Goal: Task Accomplishment & Management: Complete application form

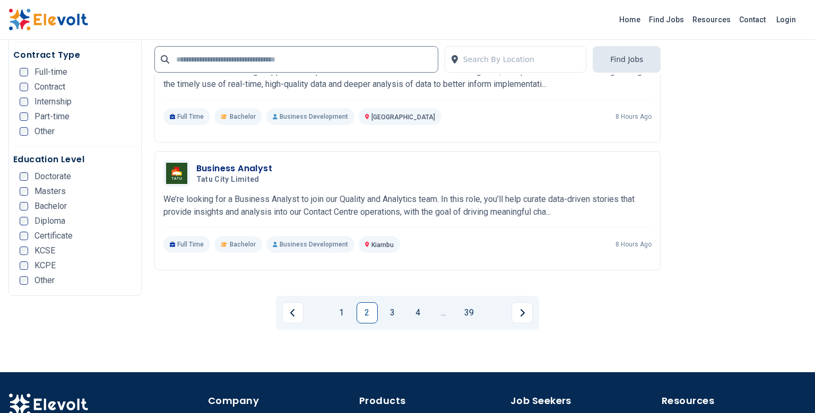
scroll to position [2048, 0]
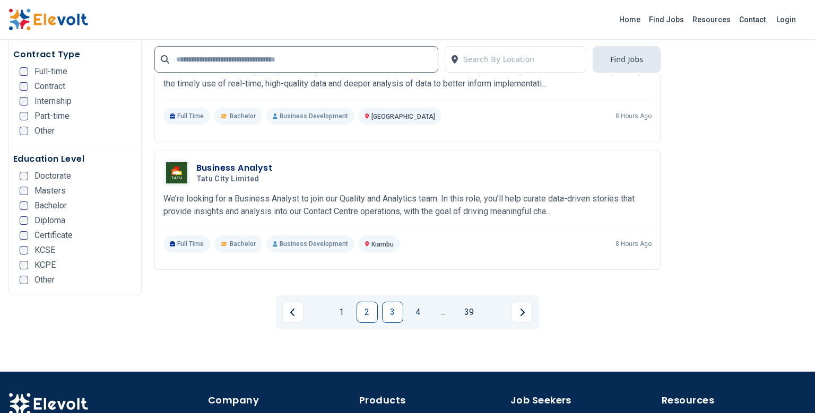
drag, startPoint x: 407, startPoint y: 250, endPoint x: 401, endPoint y: 254, distance: 6.9
click at [401, 302] on li "3" at bounding box center [394, 312] width 25 height 21
click at [401, 302] on link "3" at bounding box center [392, 312] width 21 height 21
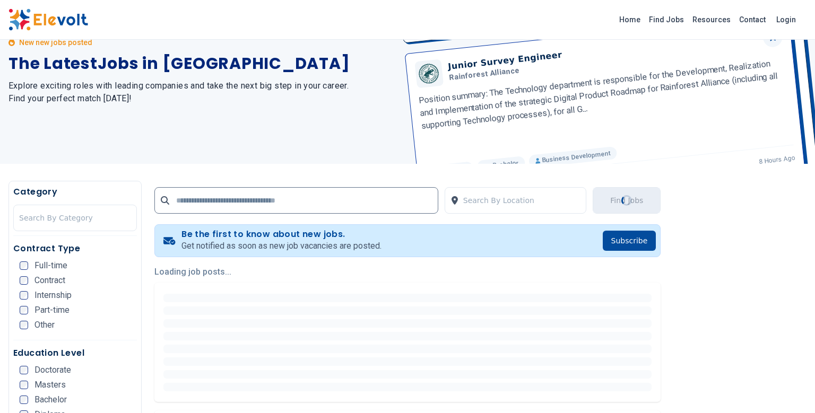
scroll to position [65, 0]
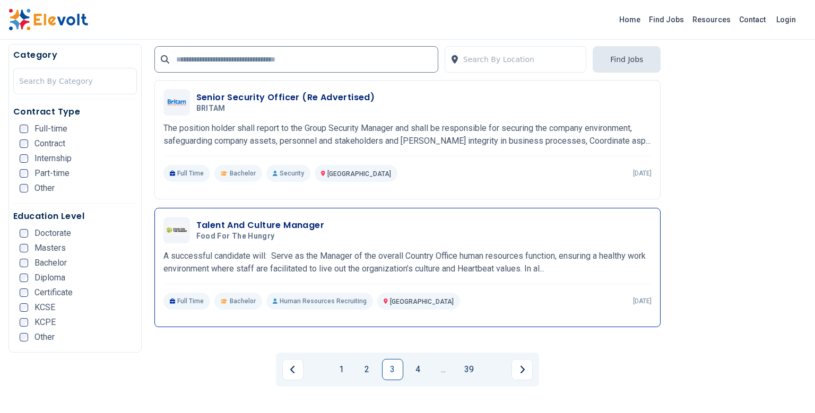
scroll to position [2100, 0]
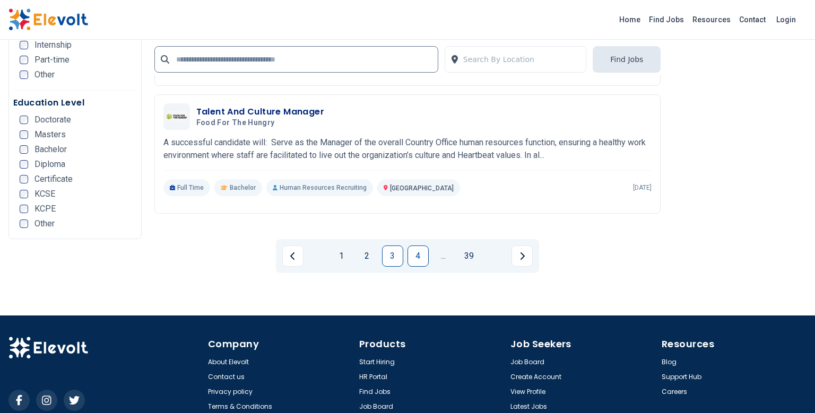
click at [419, 246] on link "4" at bounding box center [418, 256] width 21 height 21
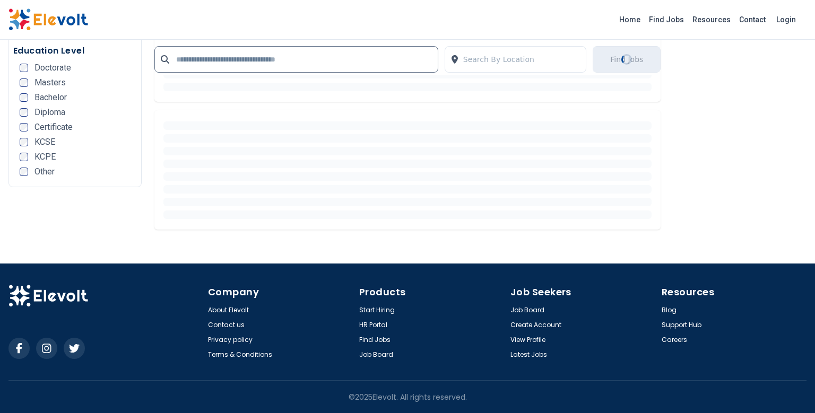
scroll to position [0, 0]
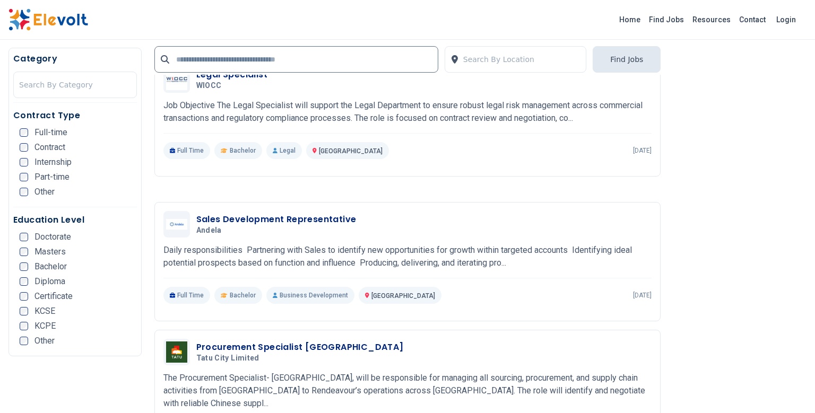
scroll to position [1870, 0]
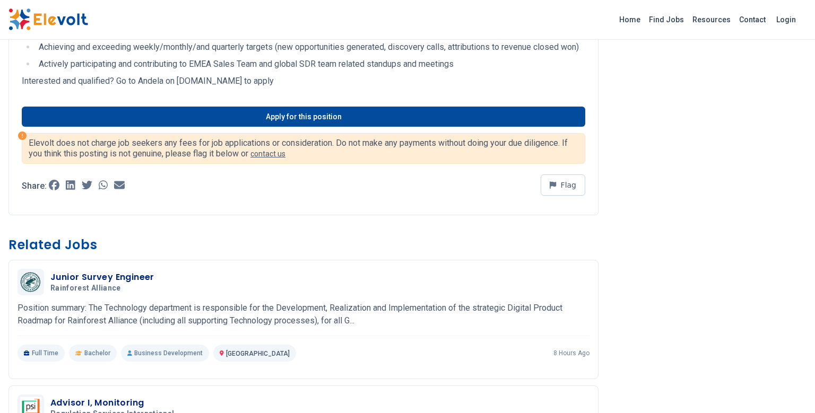
scroll to position [577, 0]
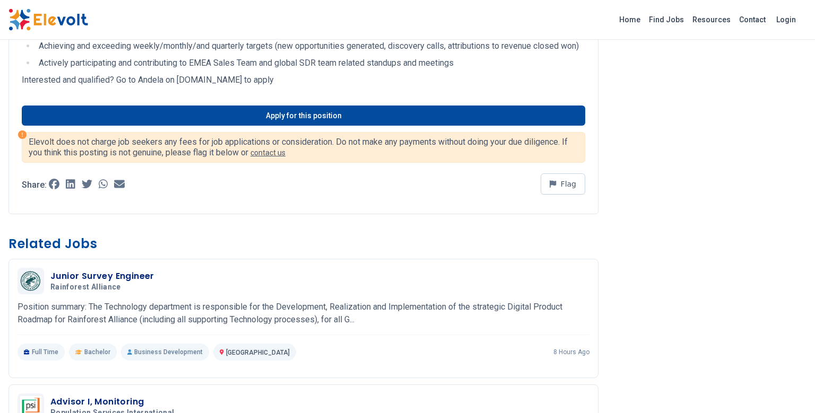
click at [192, 126] on link "Apply for this position" at bounding box center [304, 116] width 564 height 20
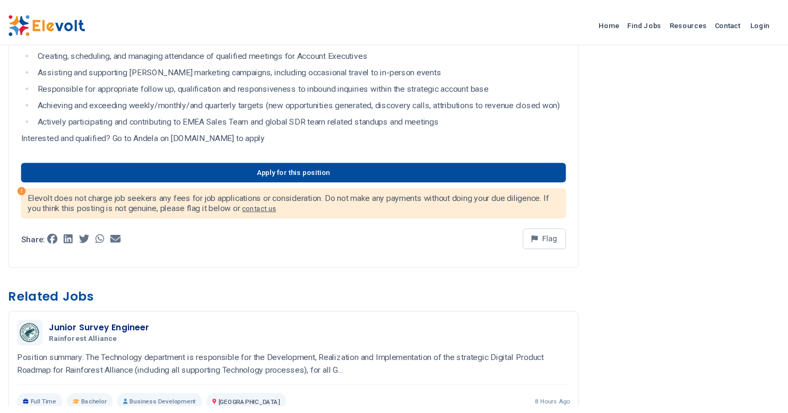
scroll to position [522, 0]
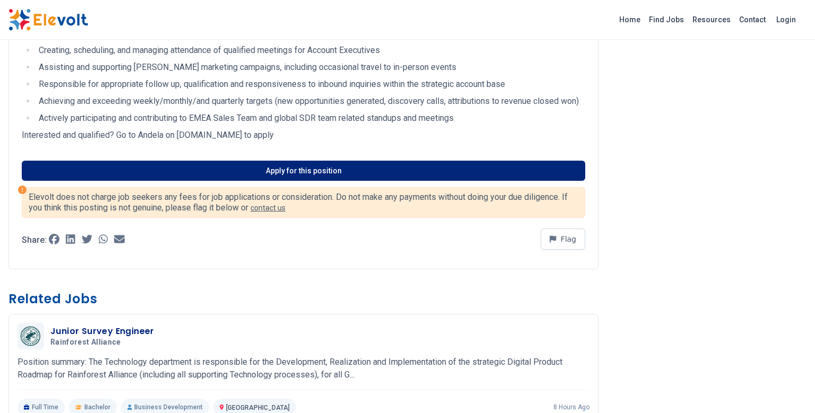
click at [289, 181] on link "Apply for this position" at bounding box center [304, 171] width 564 height 20
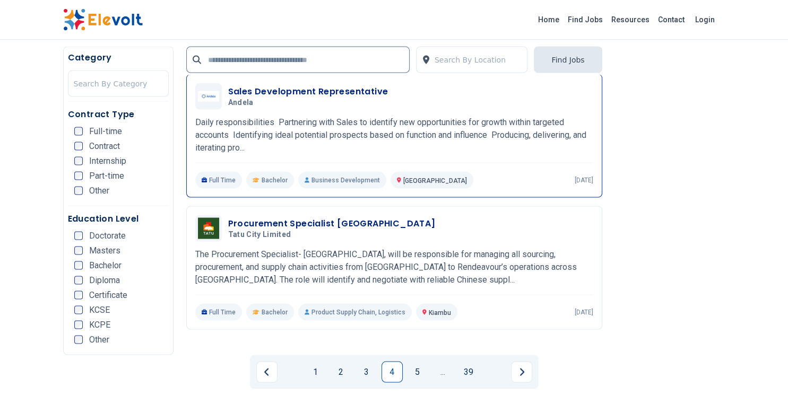
scroll to position [2048, 0]
